Goal: Check status

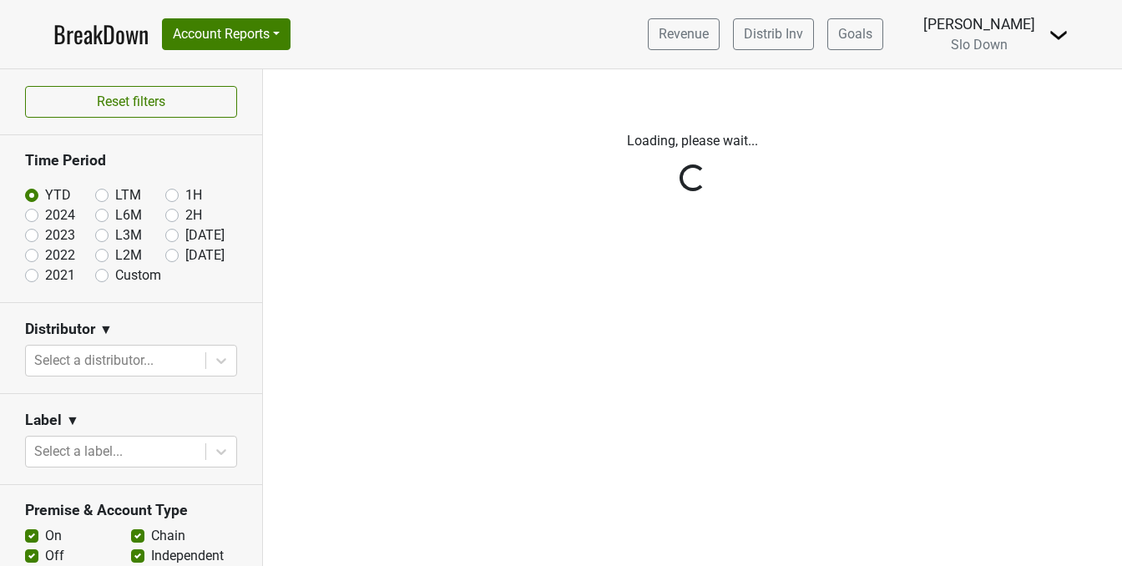
click at [104, 190] on div "Reset filters Time Period YTD LTM 1H 2024 L6M 2H 2023 L3M [DATE] '25 2022 L2M A…" at bounding box center [131, 317] width 263 height 497
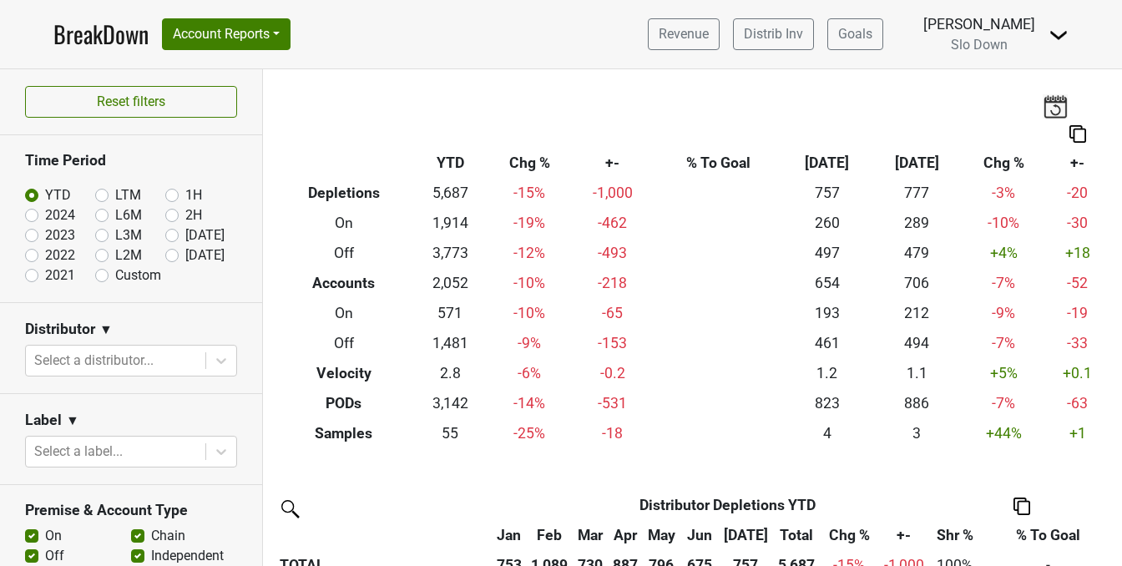
click at [115, 197] on label "LTM" at bounding box center [128, 195] width 26 height 20
click at [103, 197] on input "LTM" at bounding box center [128, 193] width 67 height 17
radio input "true"
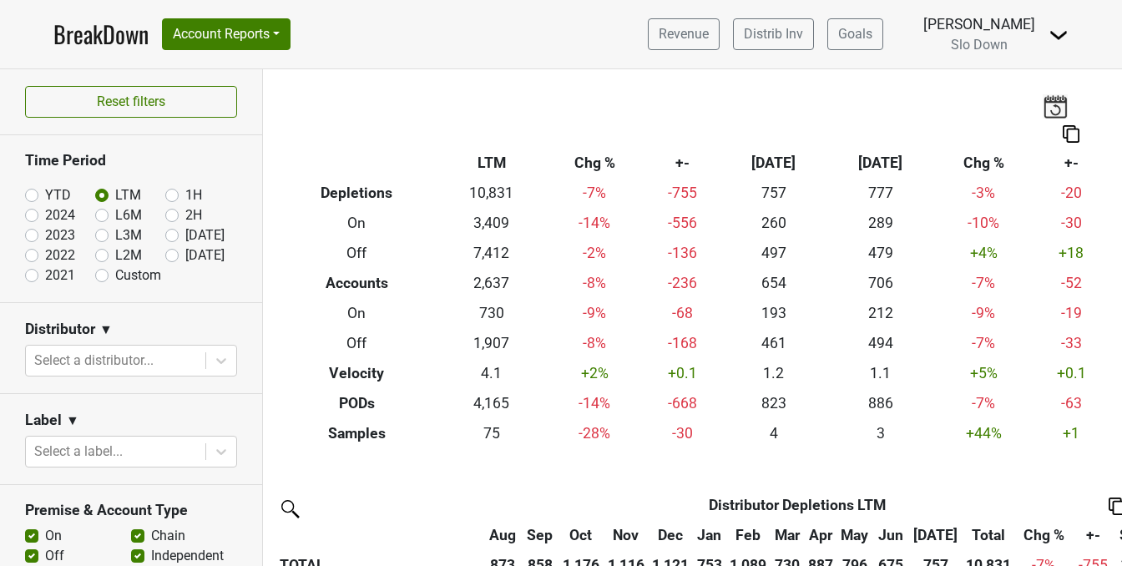
click at [225, 352] on icon at bounding box center [221, 360] width 17 height 17
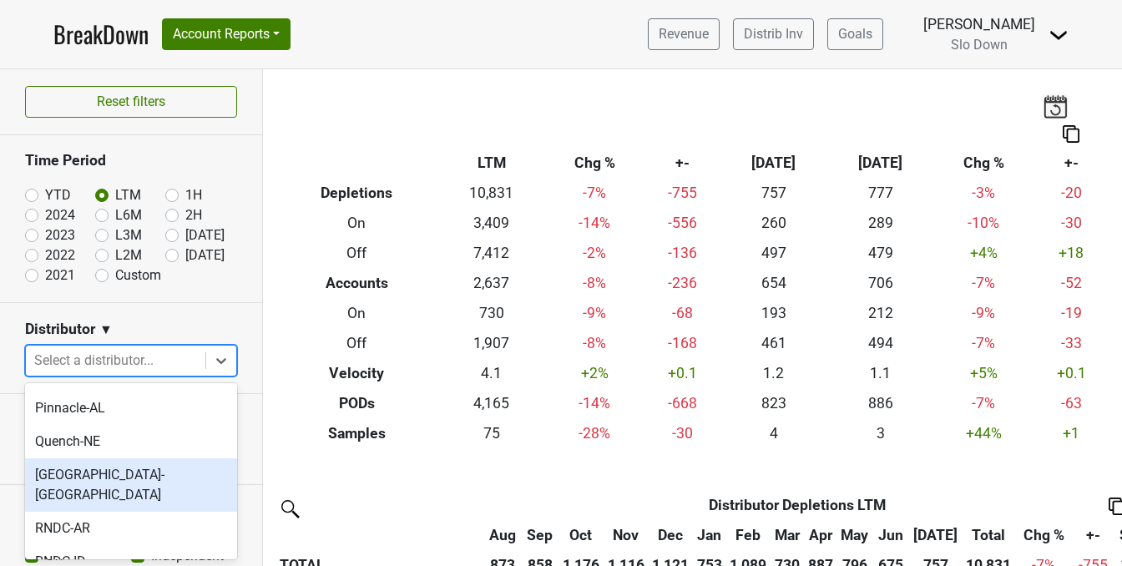
scroll to position [747, 0]
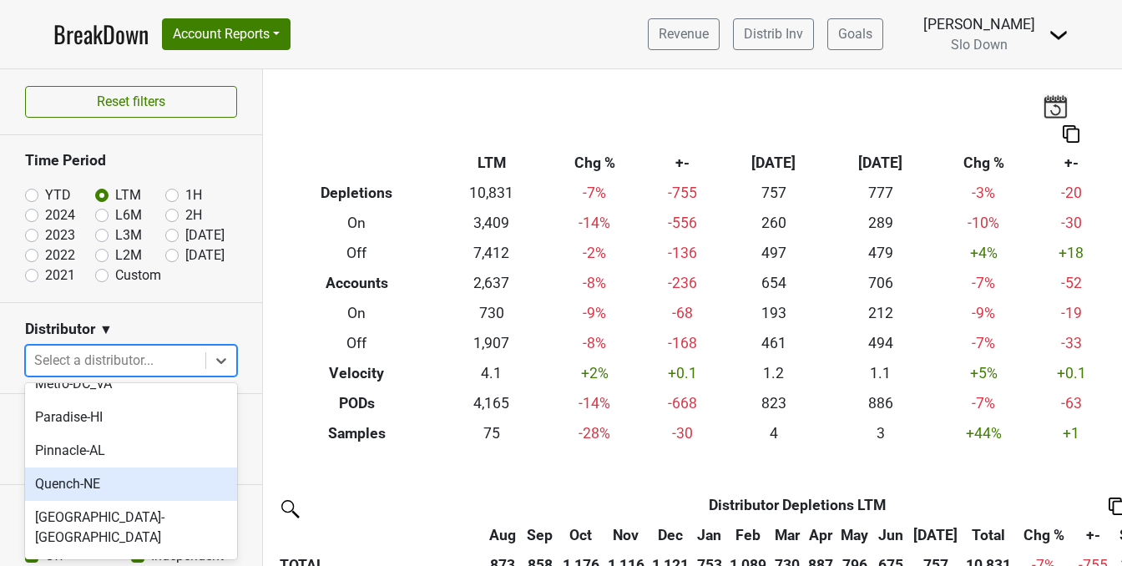
click at [88, 467] on div "Quench-NE" at bounding box center [131, 483] width 212 height 33
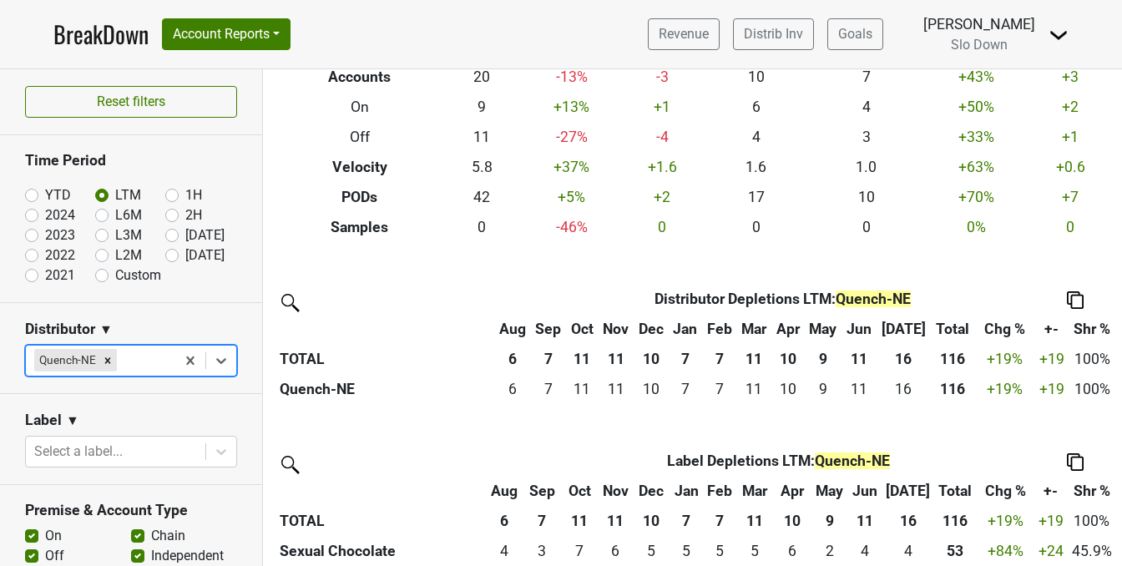
scroll to position [0, 0]
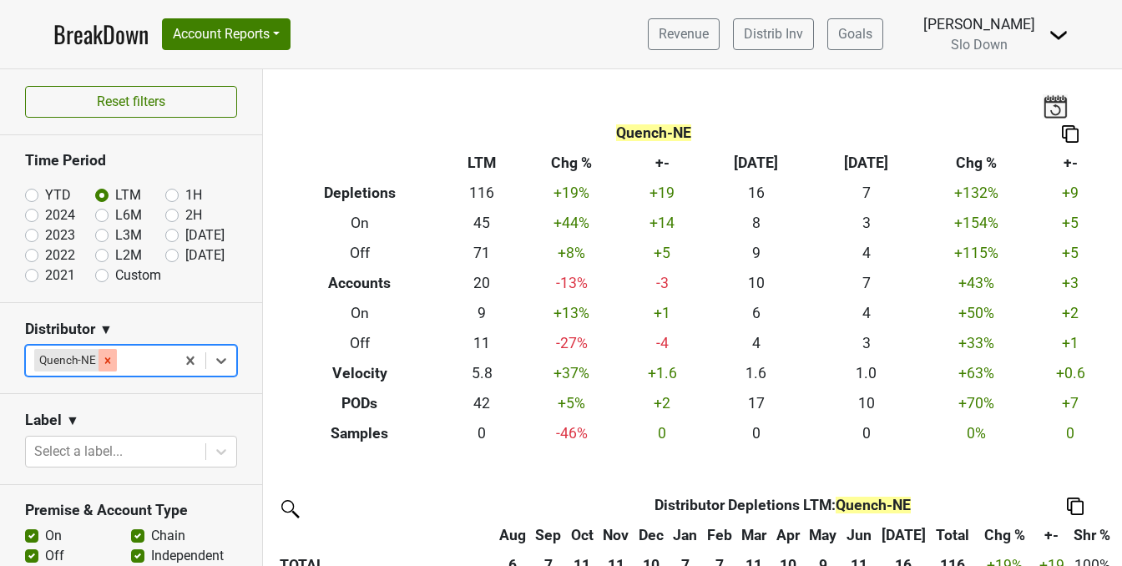
click at [106, 366] on icon "Remove Quench-NE" at bounding box center [108, 361] width 12 height 12
